Goal: Task Accomplishment & Management: Manage account settings

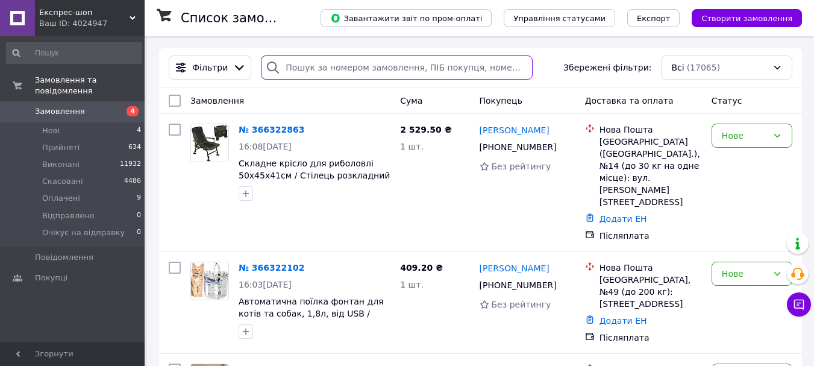
paste input "366154808"
type input "366154808"
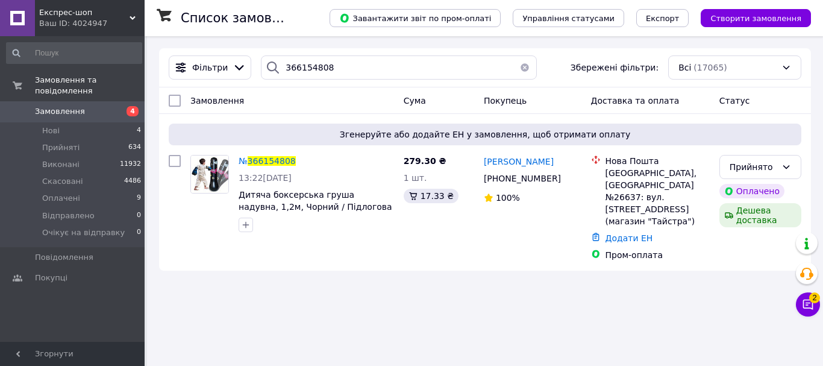
click at [123, 19] on div "Ваш ID: 4024947" at bounding box center [91, 23] width 105 height 11
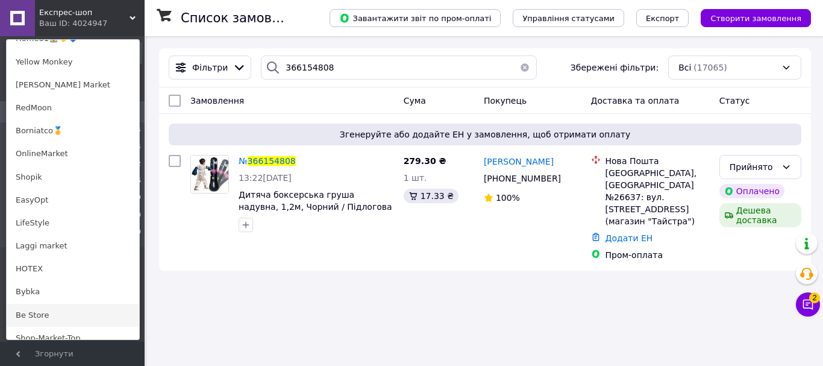
scroll to position [909, 0]
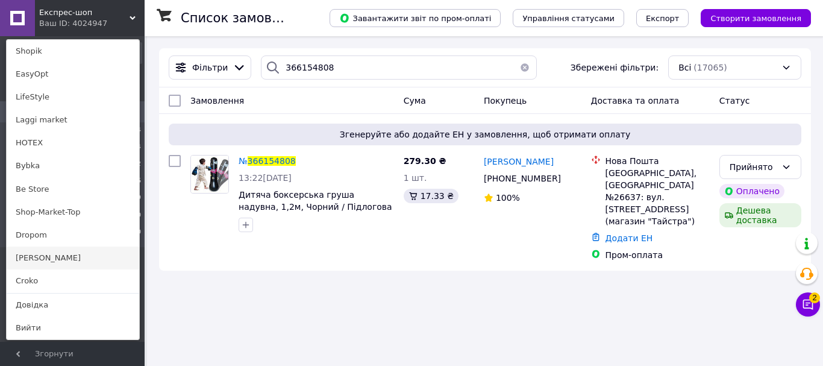
click at [61, 263] on link "[PERSON_NAME]" at bounding box center [73, 257] width 133 height 23
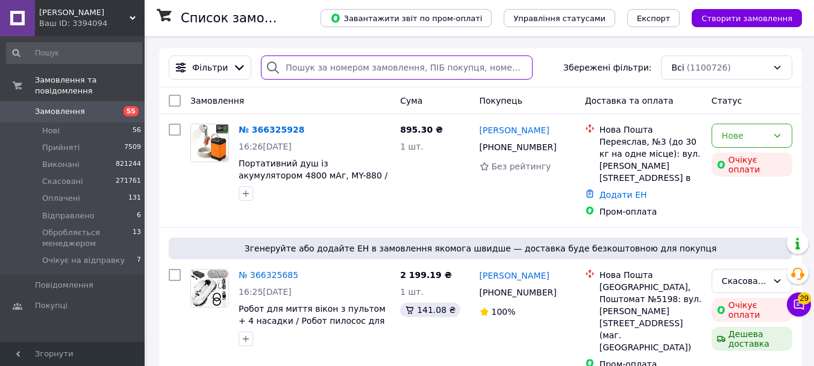
paste input "366197573"
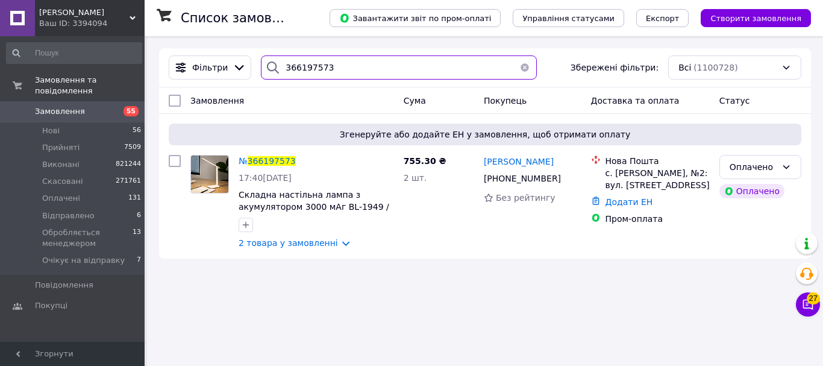
click at [310, 70] on input "366197573" at bounding box center [399, 67] width 276 height 24
paste input "201466"
type input "366201466"
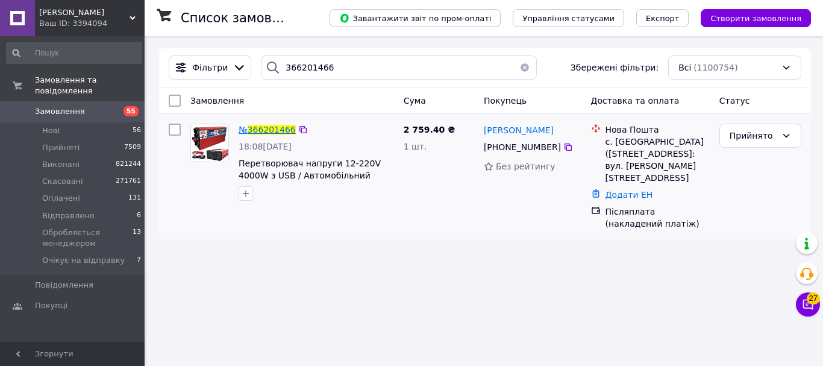
click at [263, 126] on span "366201466" at bounding box center [272, 130] width 48 height 10
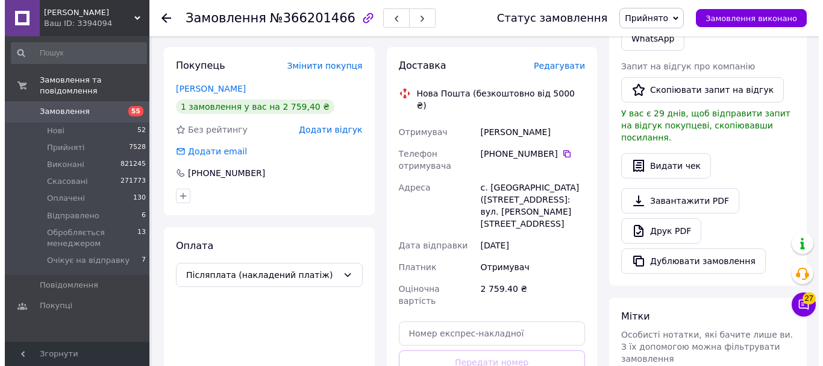
scroll to position [210, 0]
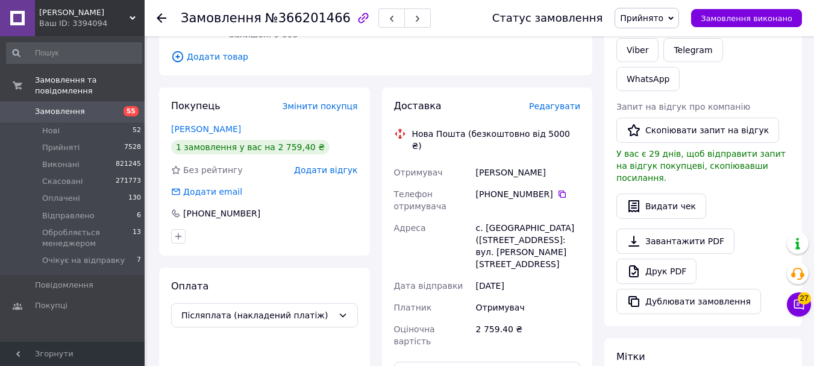
click at [564, 104] on span "Редагувати" at bounding box center [554, 106] width 51 height 10
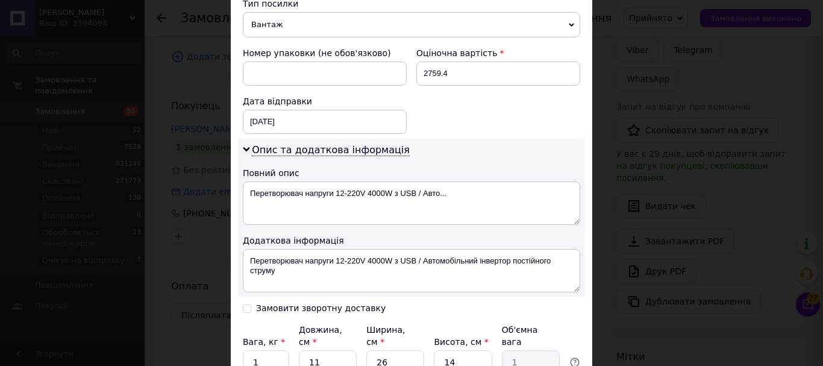
scroll to position [350, 0]
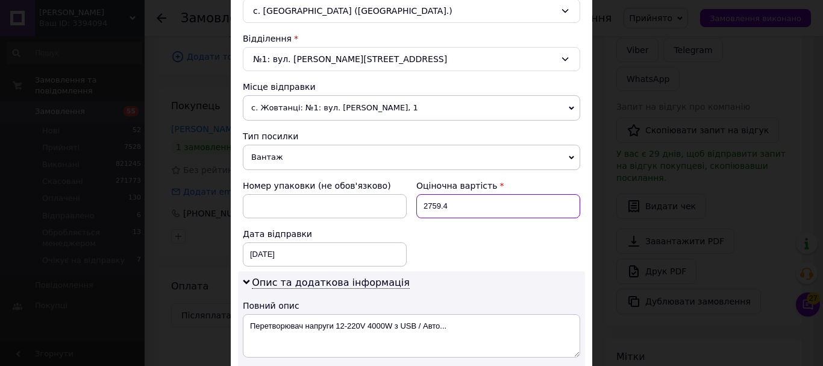
click at [457, 208] on input "2759.4" at bounding box center [498, 206] width 164 height 24
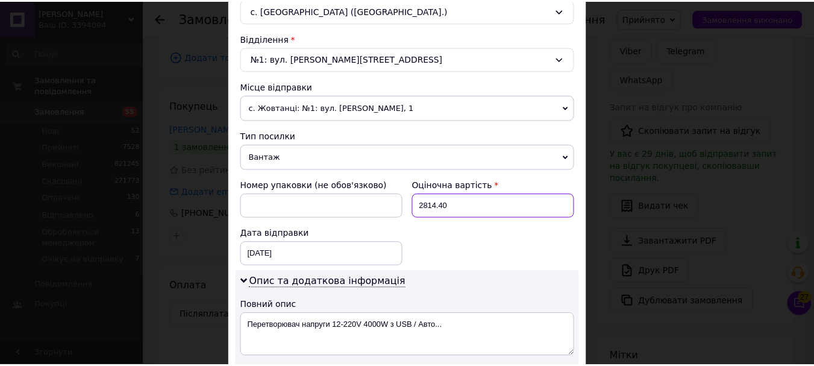
scroll to position [591, 0]
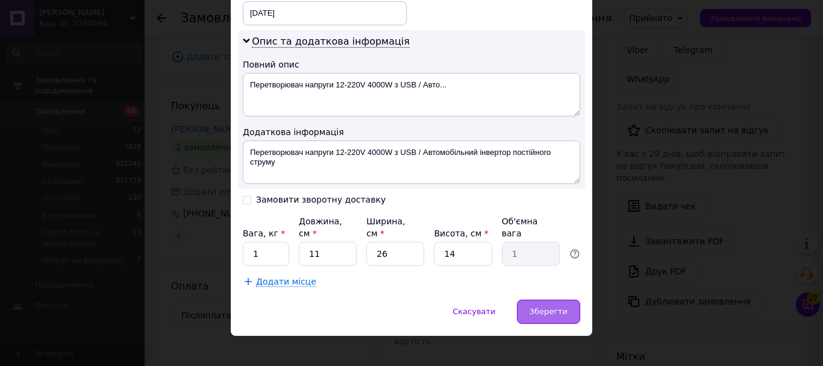
type input "2814.40"
click at [562, 307] on span "Зберегти" at bounding box center [549, 311] width 38 height 9
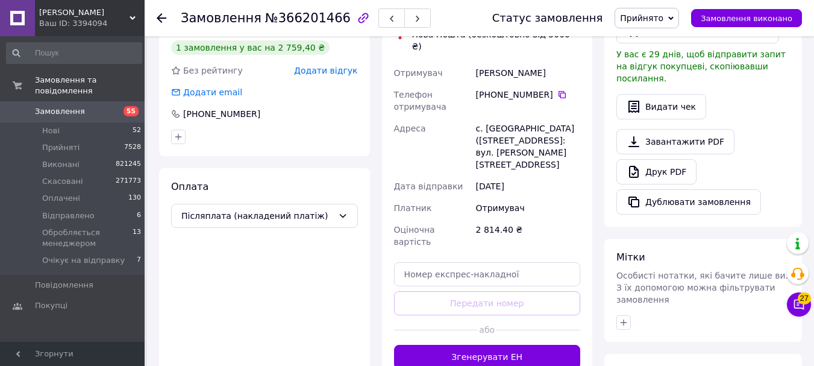
scroll to position [390, 0]
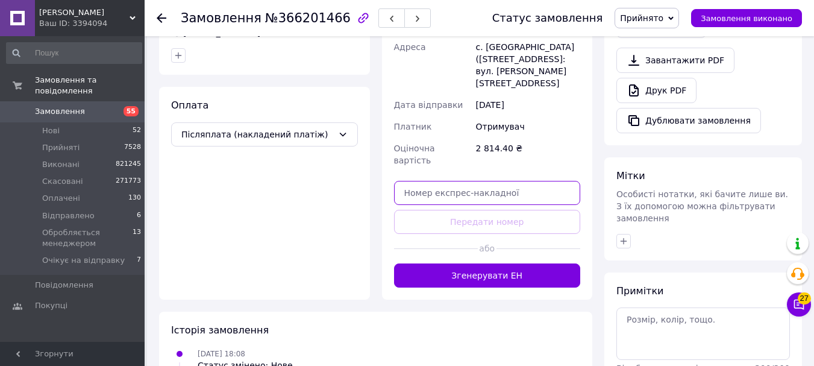
paste input "20451269174516"
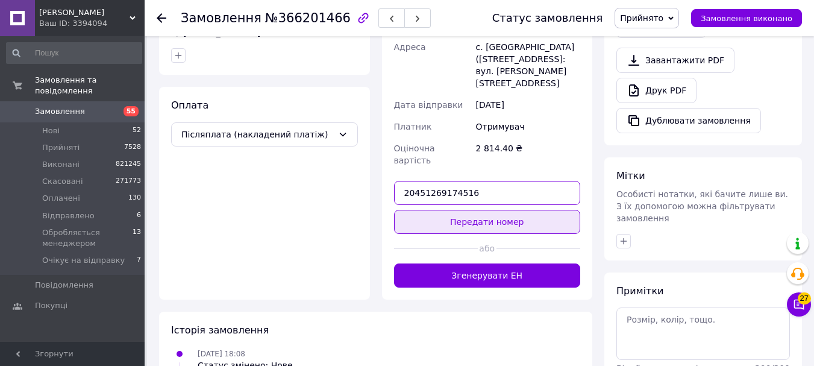
type input "20451269174516"
click at [496, 210] on button "Передати номер" at bounding box center [487, 222] width 187 height 24
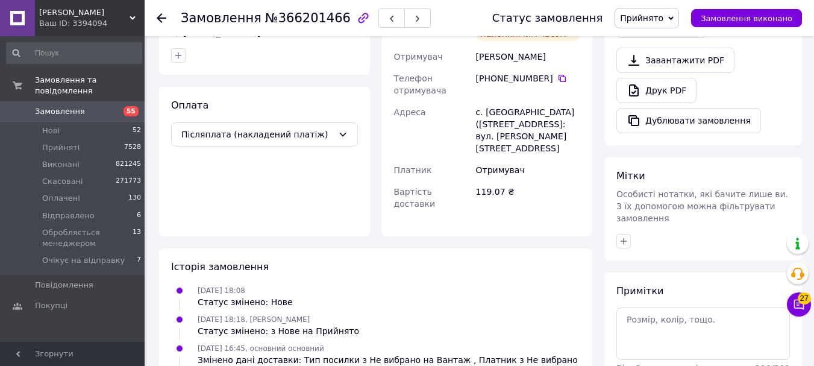
click at [161, 16] on icon at bounding box center [162, 18] width 10 height 10
